Goal: Task Accomplishment & Management: Manage account settings

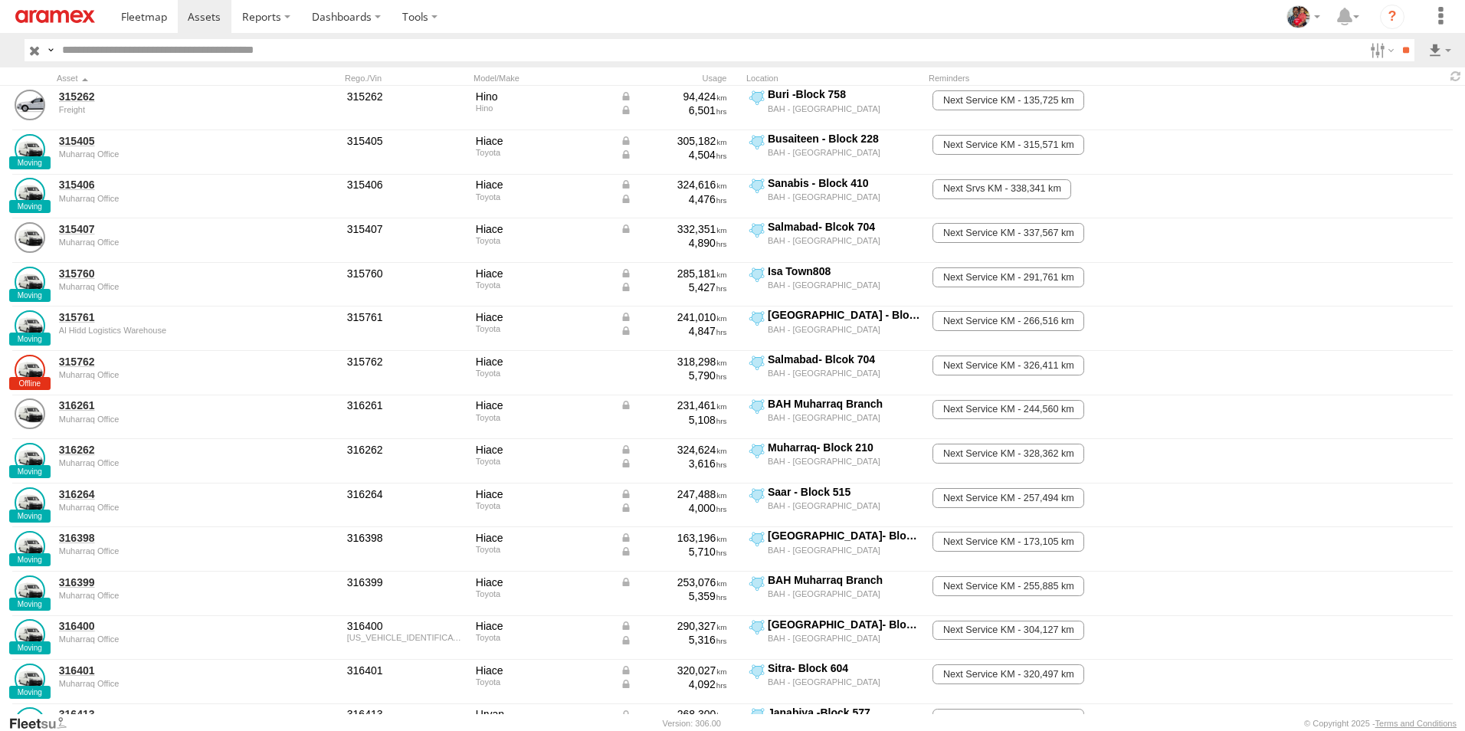
click at [201, 15] on span at bounding box center [204, 16] width 33 height 15
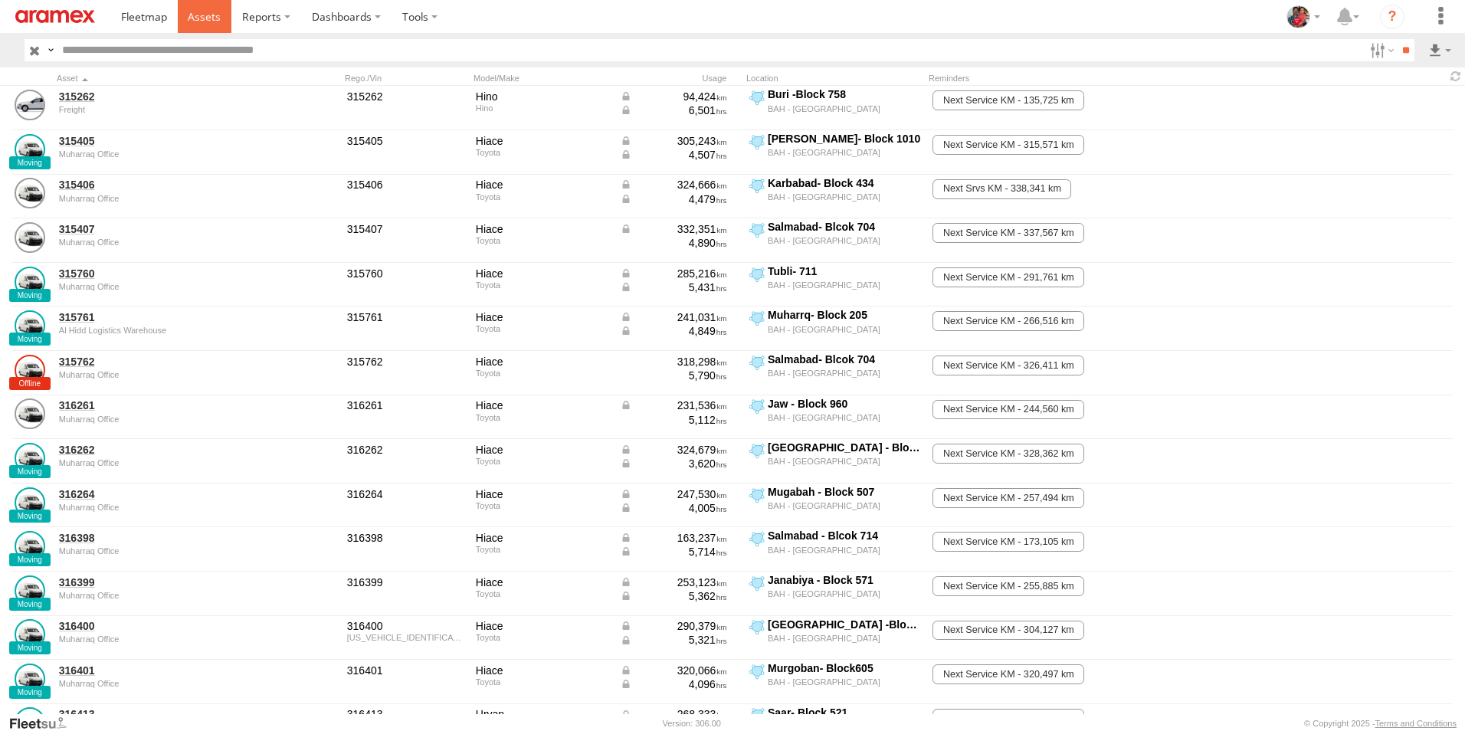
click at [207, 11] on span at bounding box center [204, 16] width 33 height 15
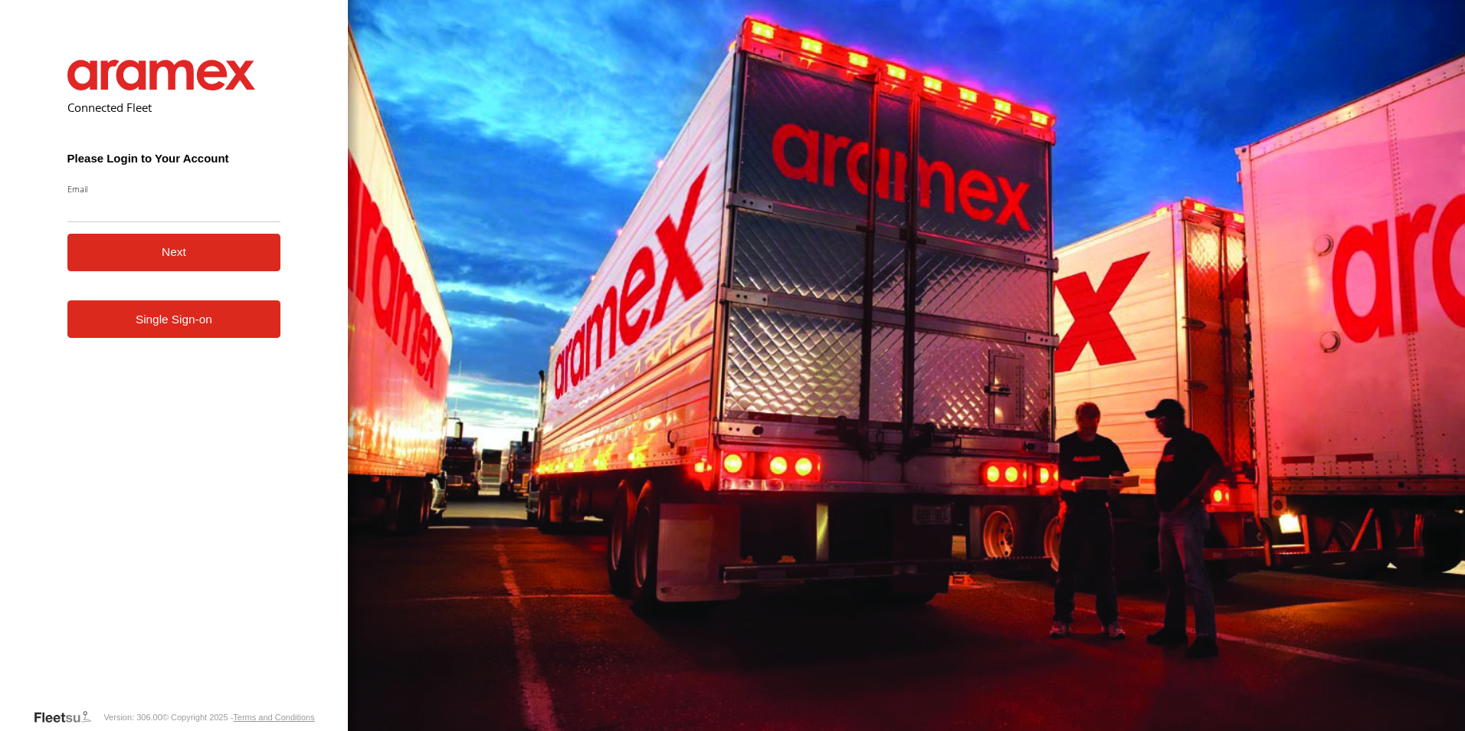
type input "**********"
click at [172, 247] on button "Next" at bounding box center [174, 253] width 214 height 38
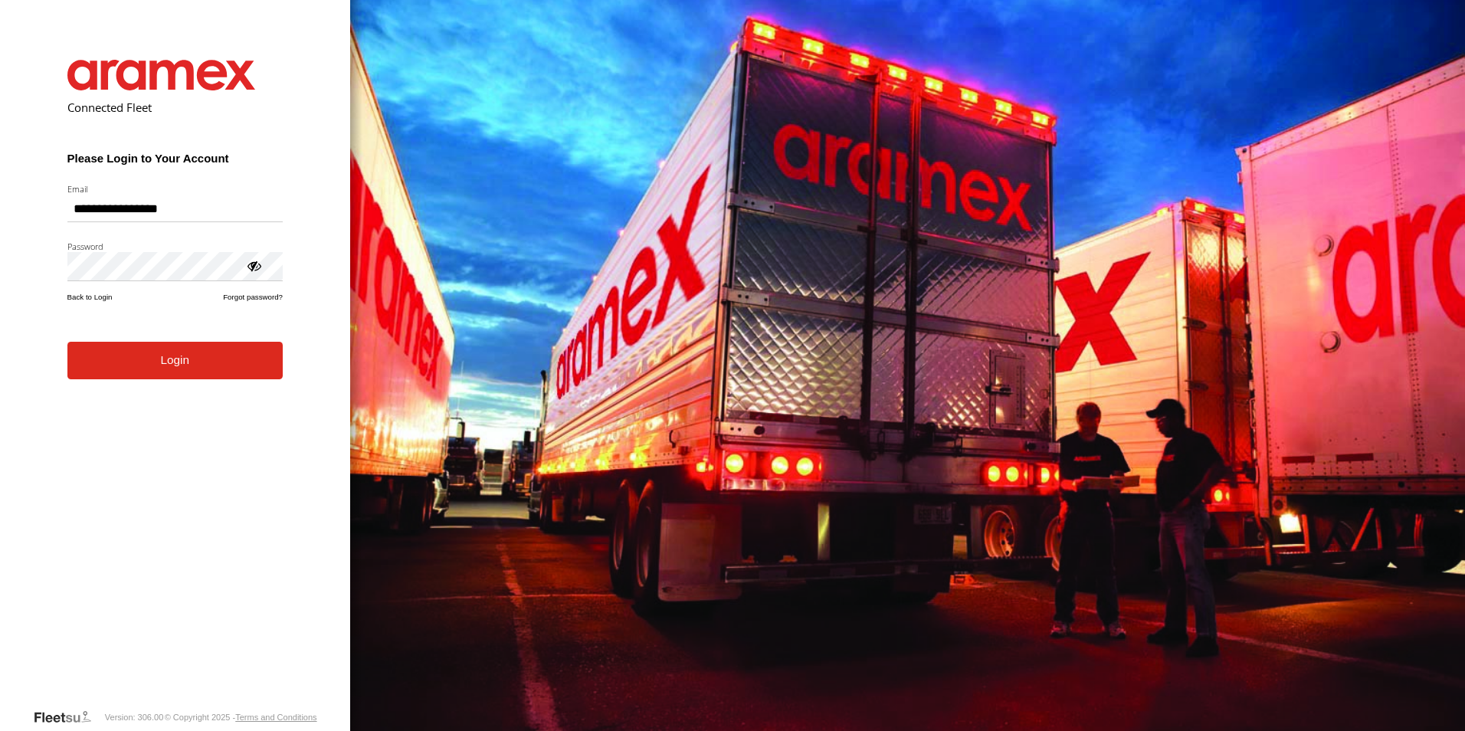
click at [175, 372] on button "Login" at bounding box center [174, 361] width 215 height 38
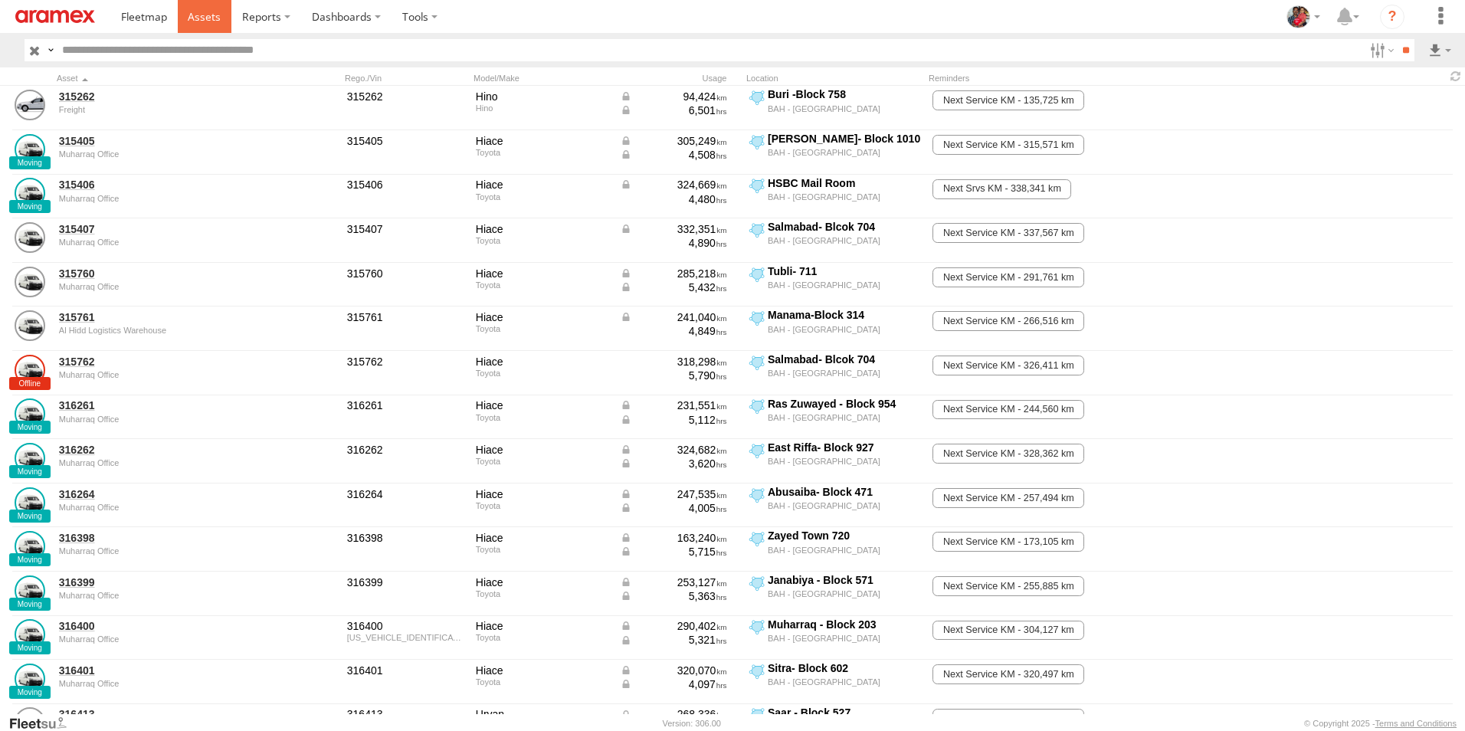
click at [207, 15] on span at bounding box center [204, 16] width 33 height 15
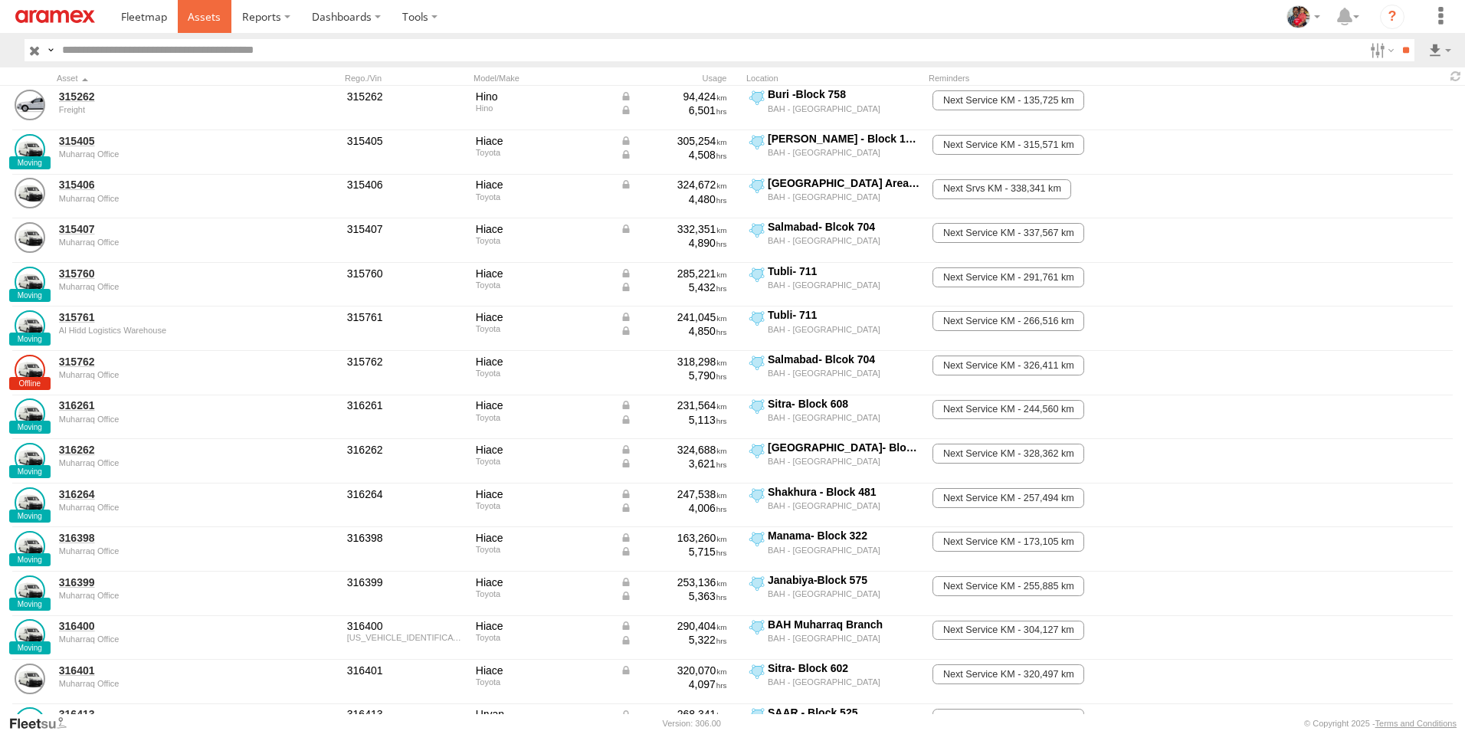
click at [199, 18] on span at bounding box center [204, 16] width 33 height 15
